Goal: Navigation & Orientation: Find specific page/section

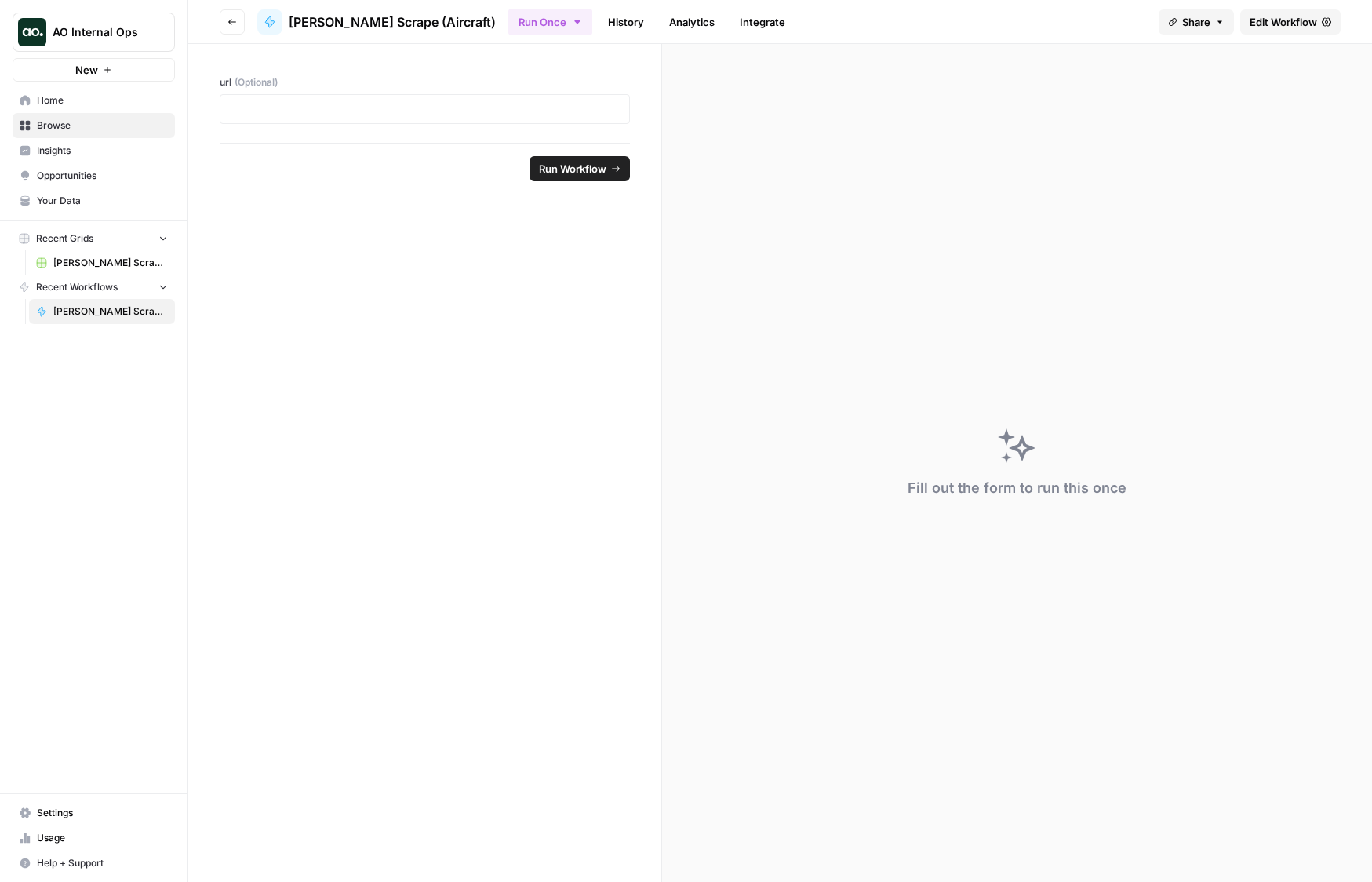
click at [57, 176] on span "Opportunities" at bounding box center [102, 176] width 131 height 14
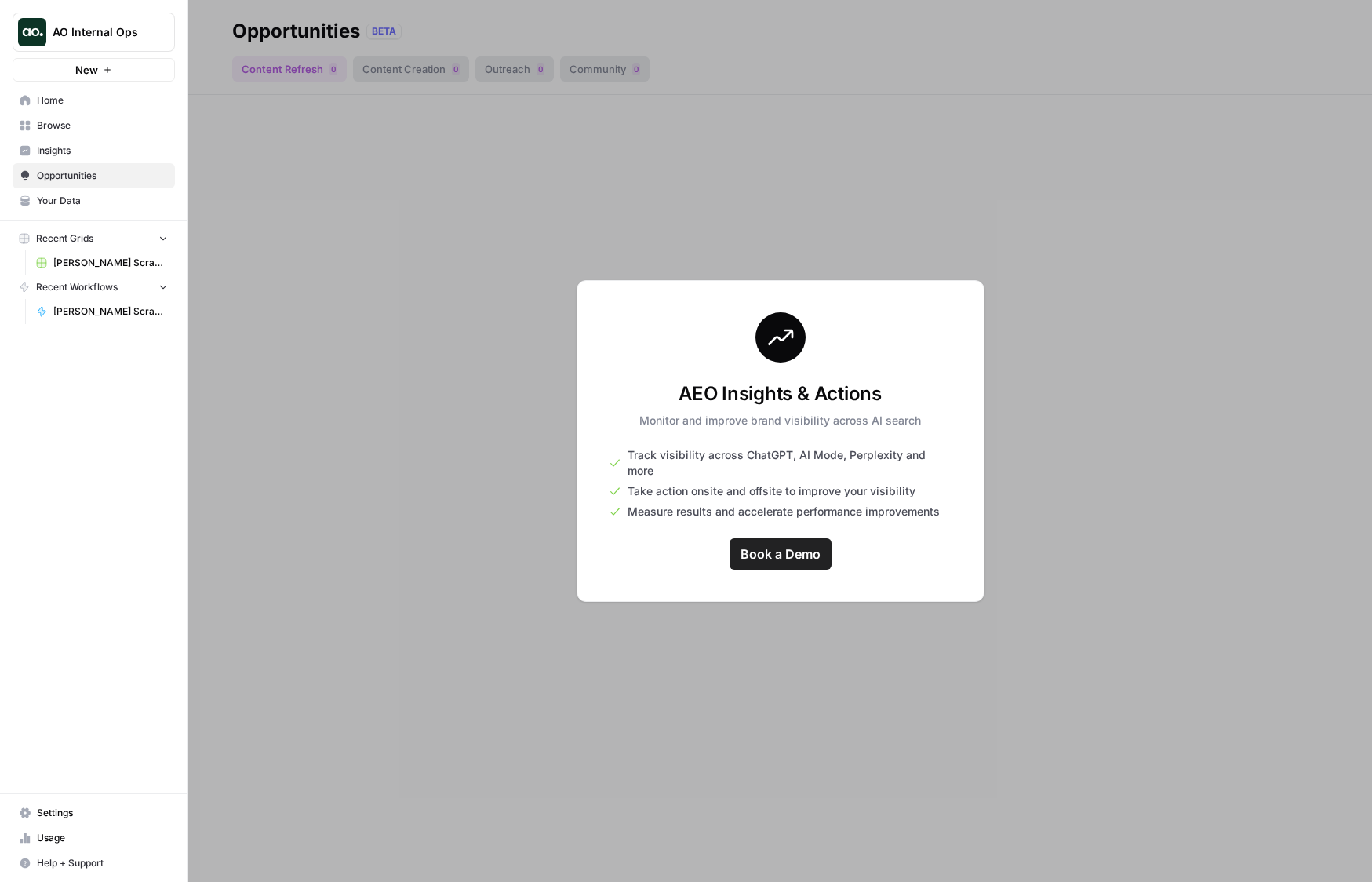
click at [82, 144] on span "Insights" at bounding box center [102, 151] width 131 height 14
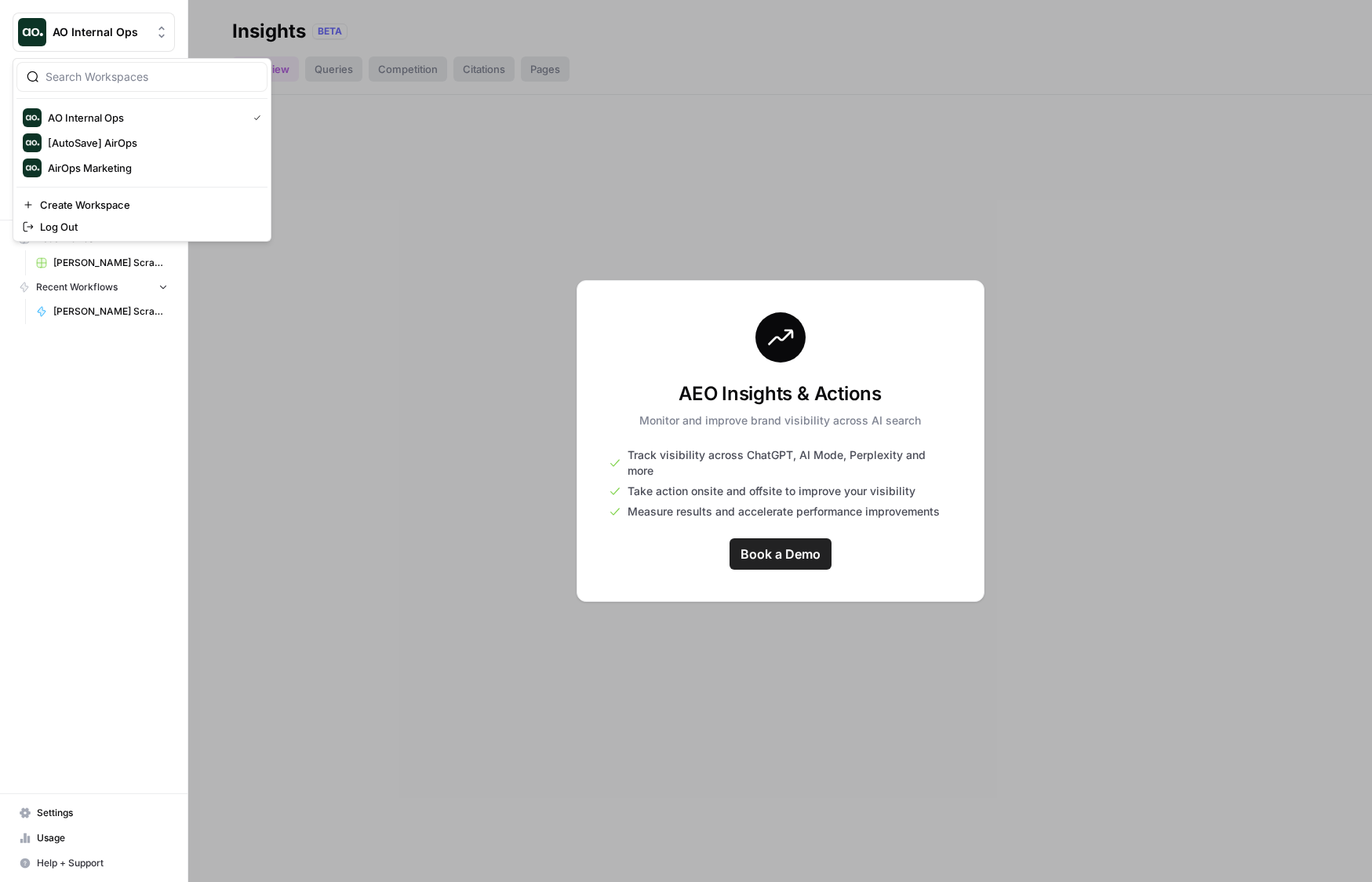
click at [109, 21] on button "AO Internal Ops" at bounding box center [94, 32] width 162 height 39
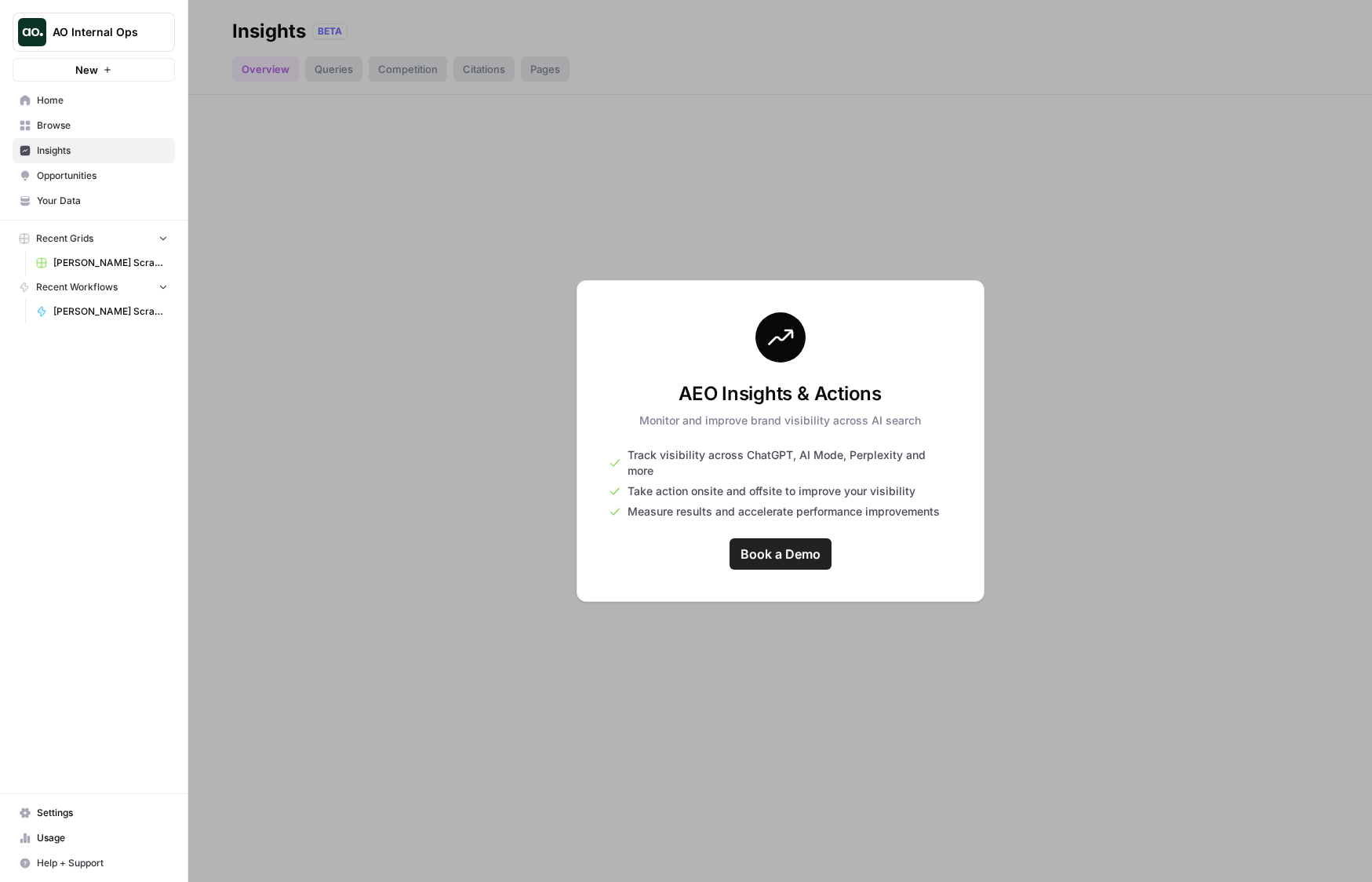
click at [80, 407] on div "AO Internal Ops New Home Browse Insights Opportunities Your Data Recent Grids […" at bounding box center [93, 441] width 187 height 882
click at [71, 121] on span "Browse" at bounding box center [102, 126] width 131 height 14
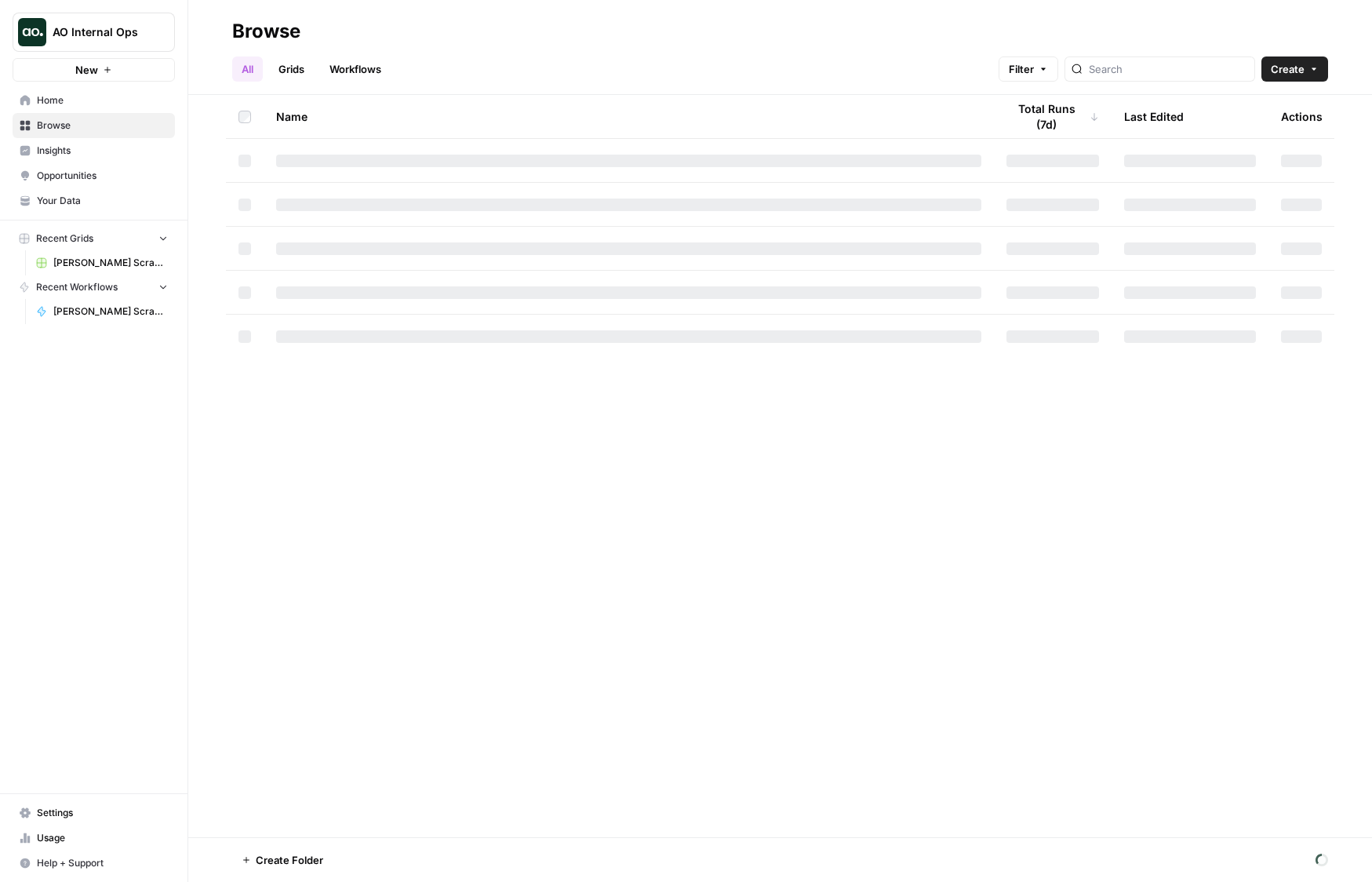
click at [80, 104] on span "Home" at bounding box center [102, 100] width 131 height 14
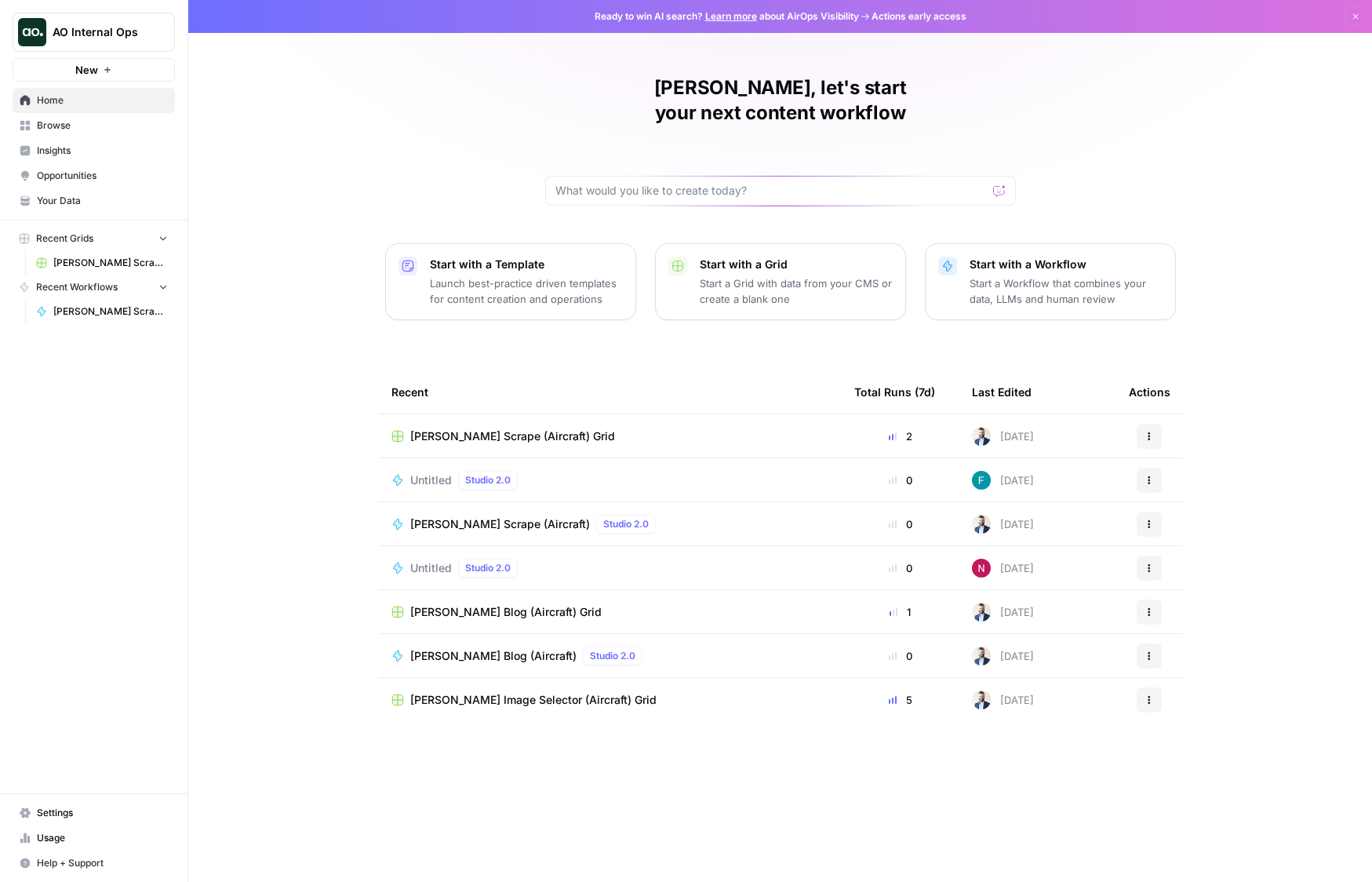
click at [1354, 16] on icon "button" at bounding box center [1356, 17] width 10 height 10
